Goal: Task Accomplishment & Management: Complete application form

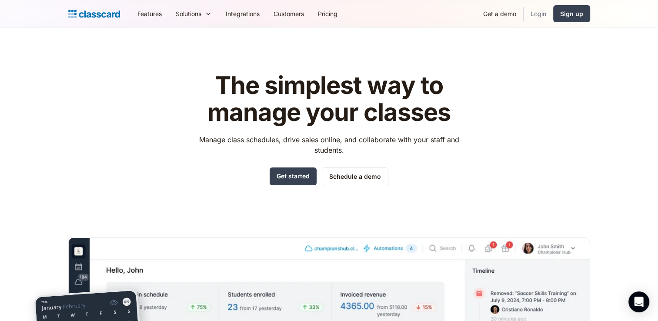
click at [544, 10] on link "Login" at bounding box center [539, 14] width 30 height 20
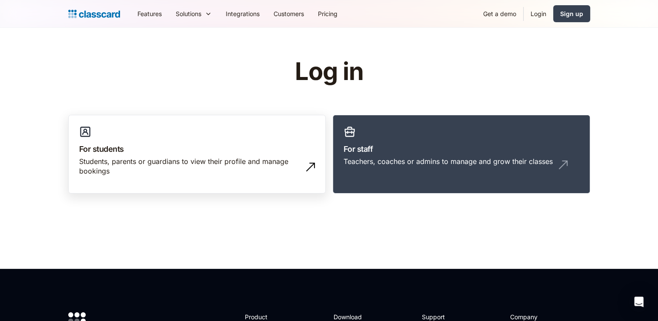
click at [262, 171] on div "Students, parents or guardians to view their profile and manage bookings" at bounding box center [188, 167] width 218 height 20
click at [563, 17] on div "Sign up" at bounding box center [571, 13] width 23 height 9
